Goal: Register for event/course

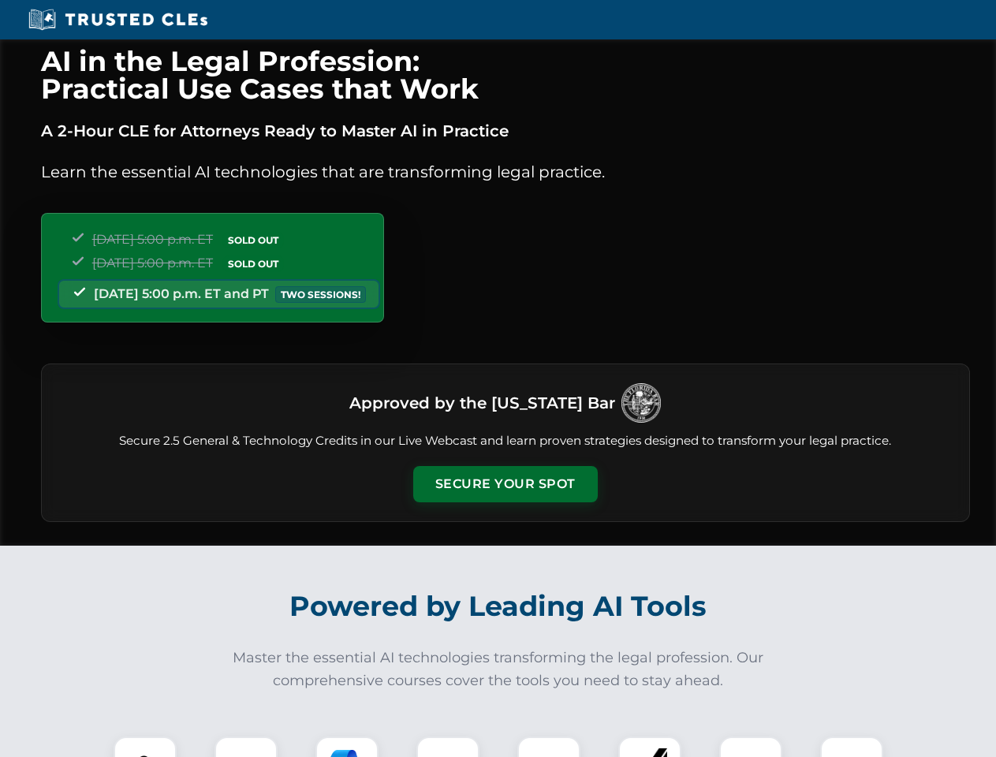
click at [505, 484] on button "Secure Your Spot" at bounding box center [505, 484] width 185 height 36
click at [145, 747] on img at bounding box center [145, 769] width 46 height 46
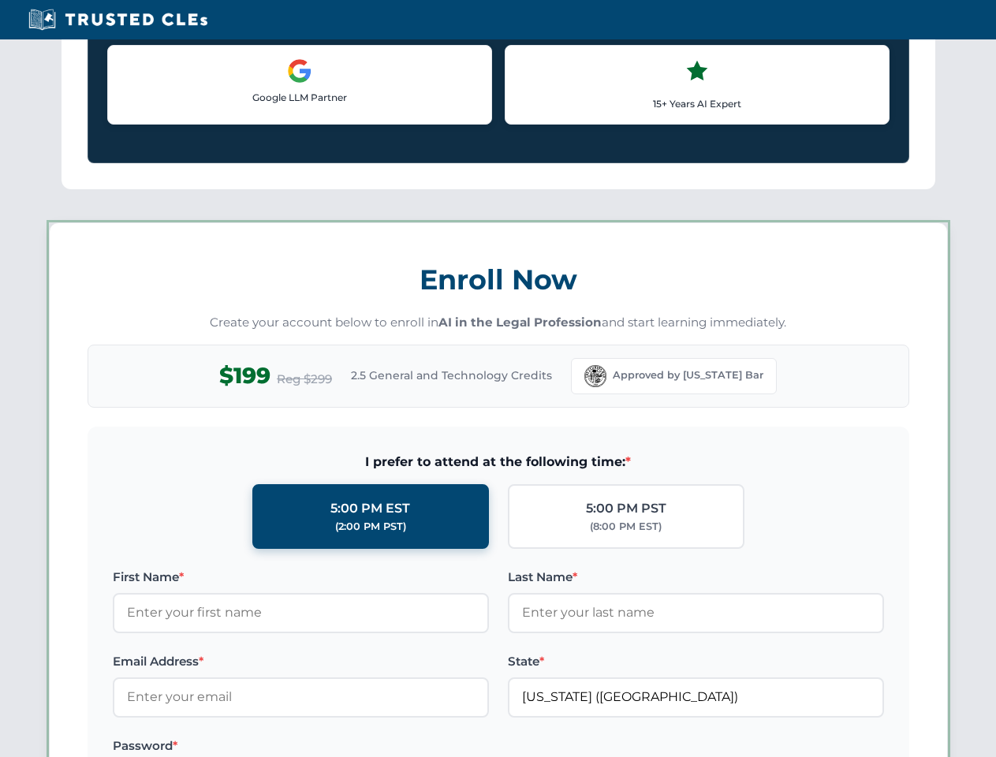
click at [347, 747] on label "Password *" at bounding box center [301, 746] width 376 height 19
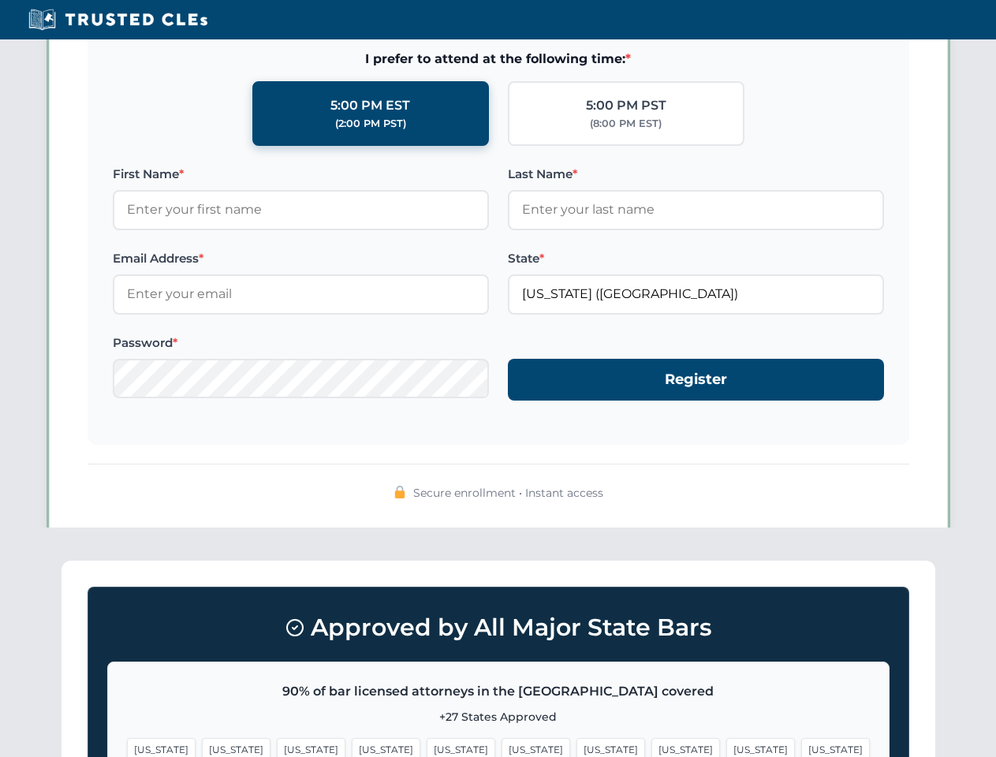
click at [727, 747] on span "[US_STATE]" at bounding box center [761, 749] width 69 height 23
